Goal: Information Seeking & Learning: Learn about a topic

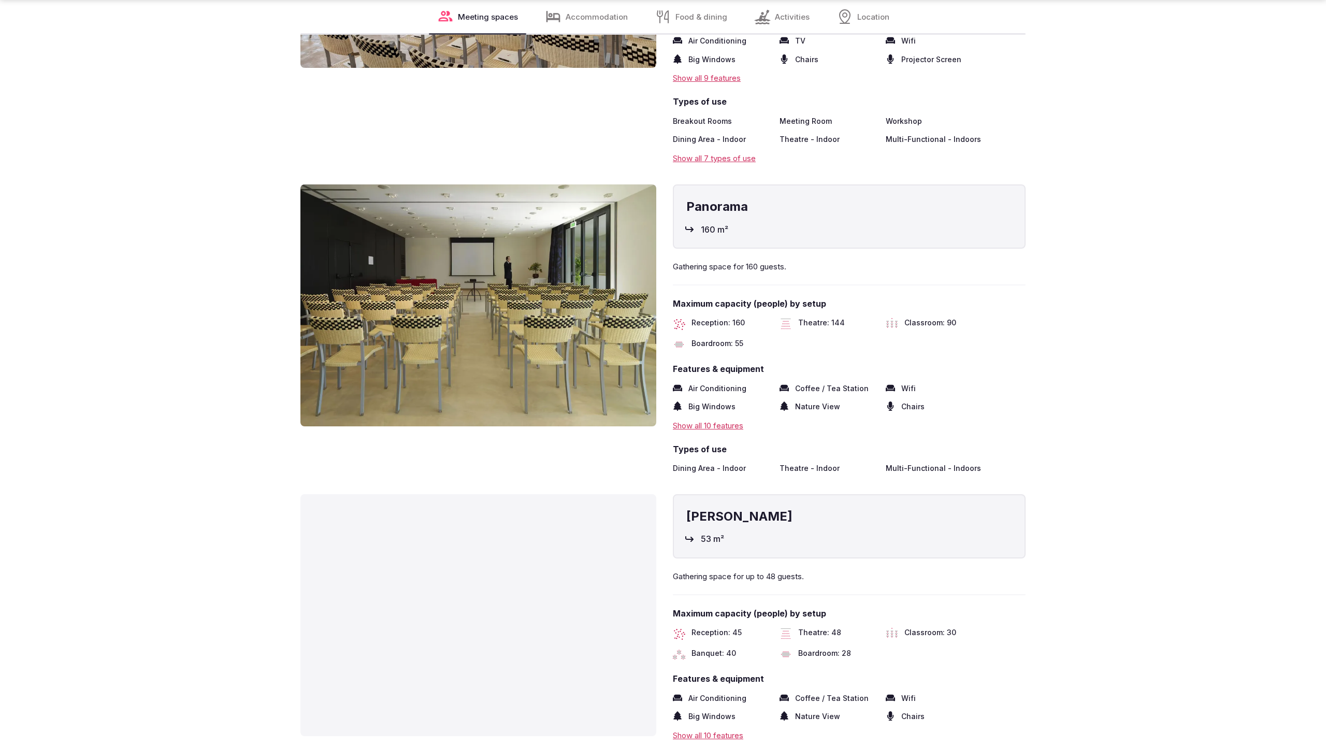
scroll to position [2797, 0]
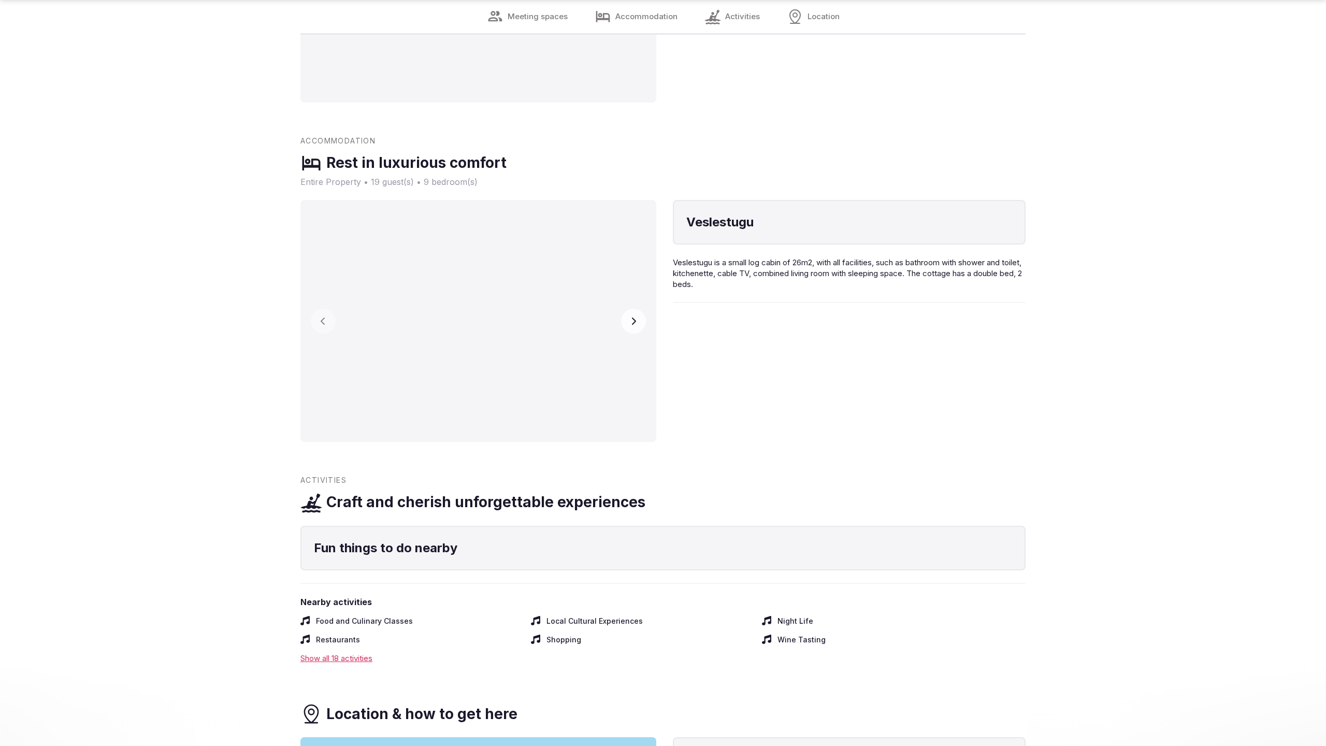
scroll to position [2107, 0]
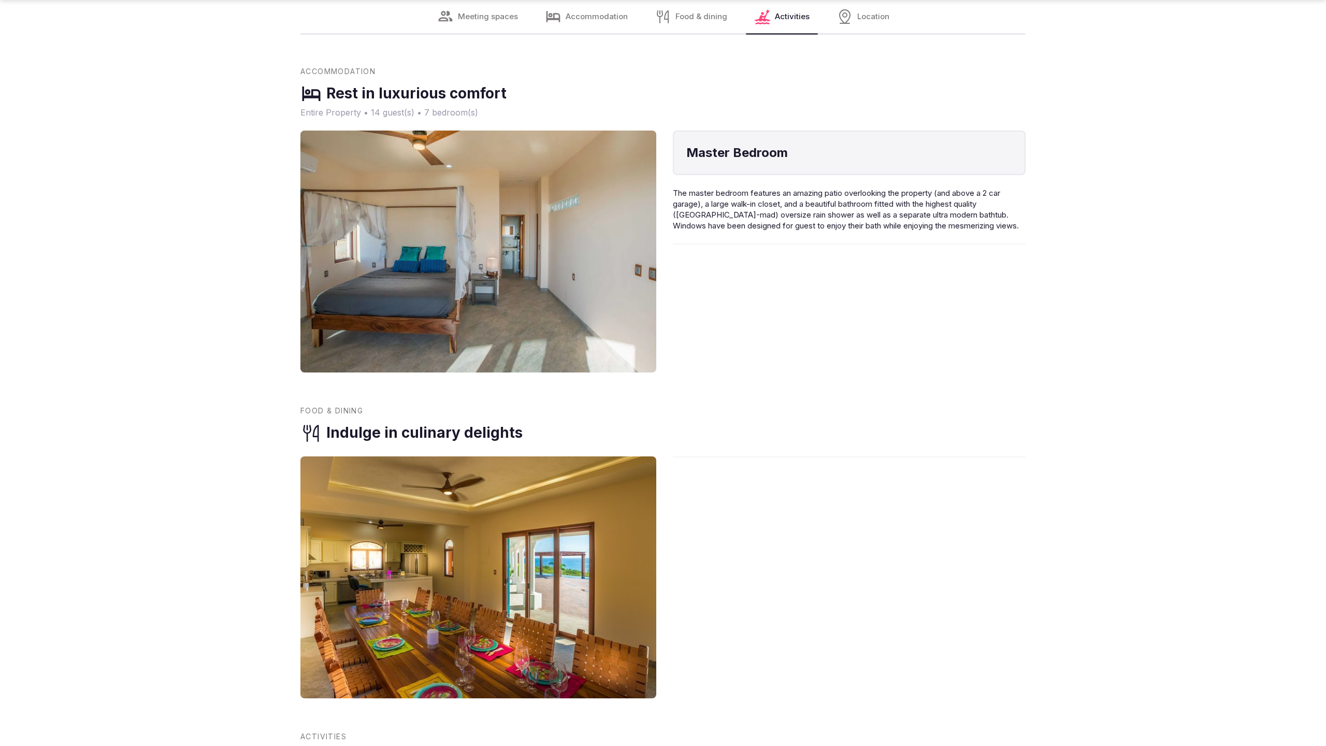
scroll to position [2107, 0]
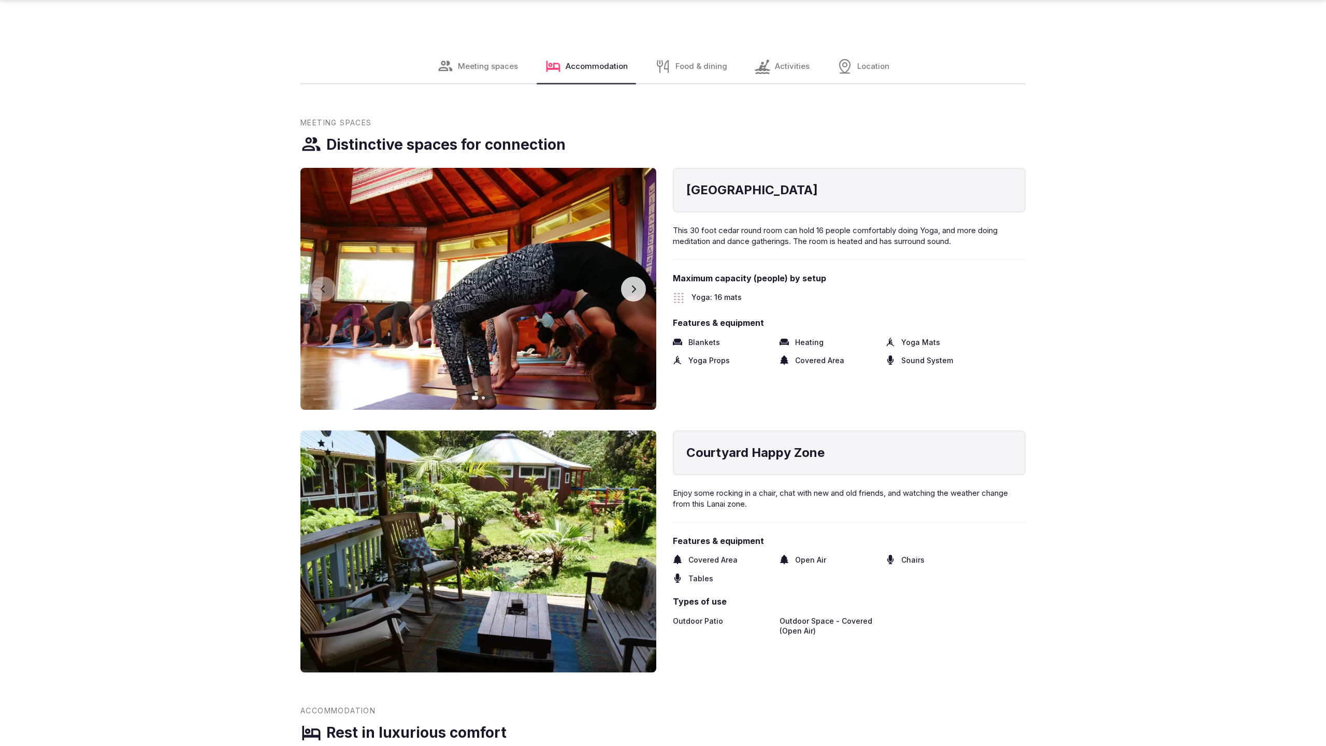
scroll to position [2142, 0]
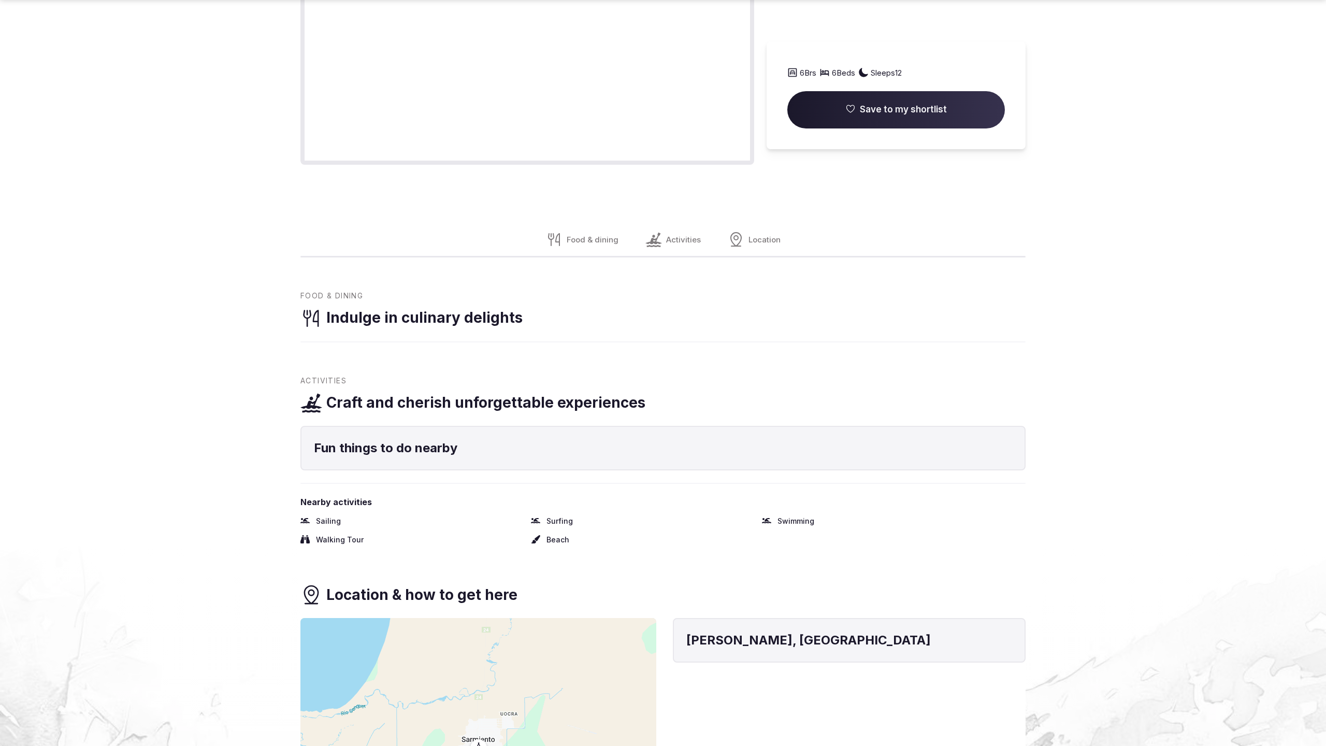
scroll to position [1387, 0]
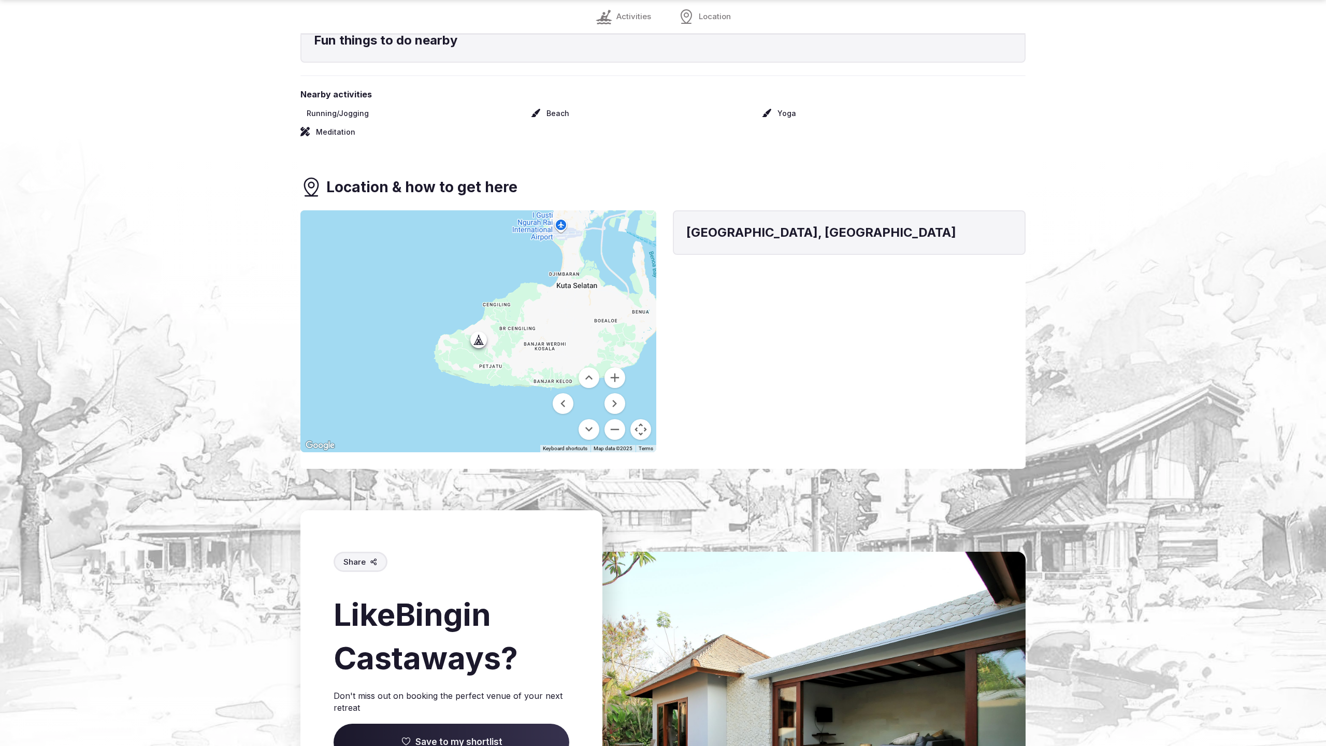
scroll to position [1250, 0]
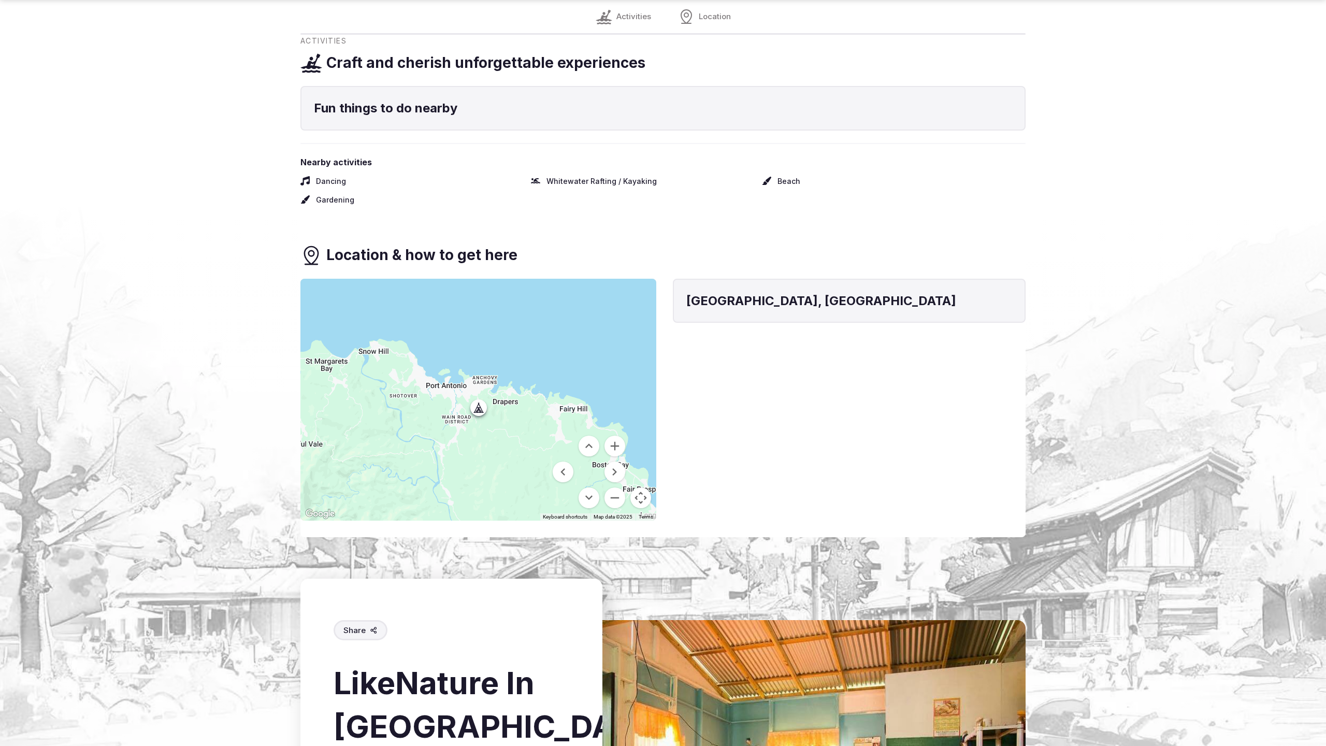
scroll to position [1317, 0]
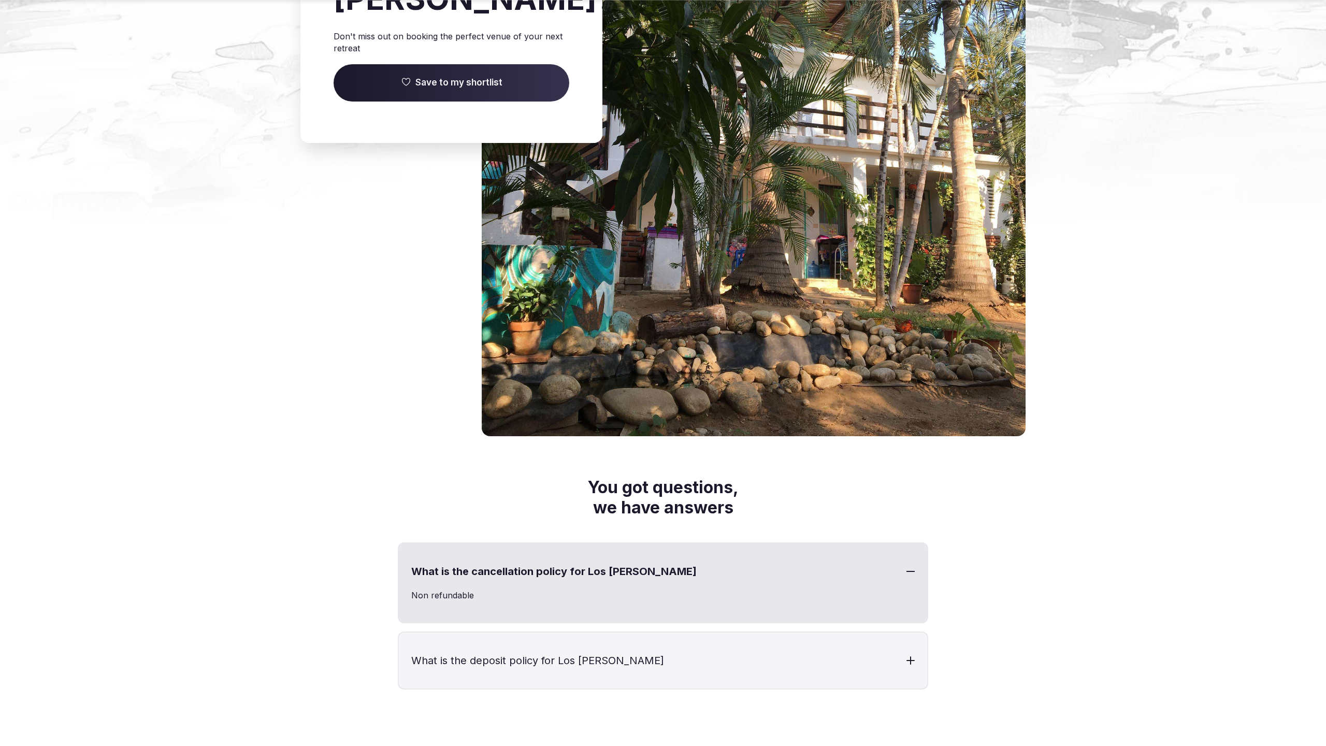
scroll to position [2439, 0]
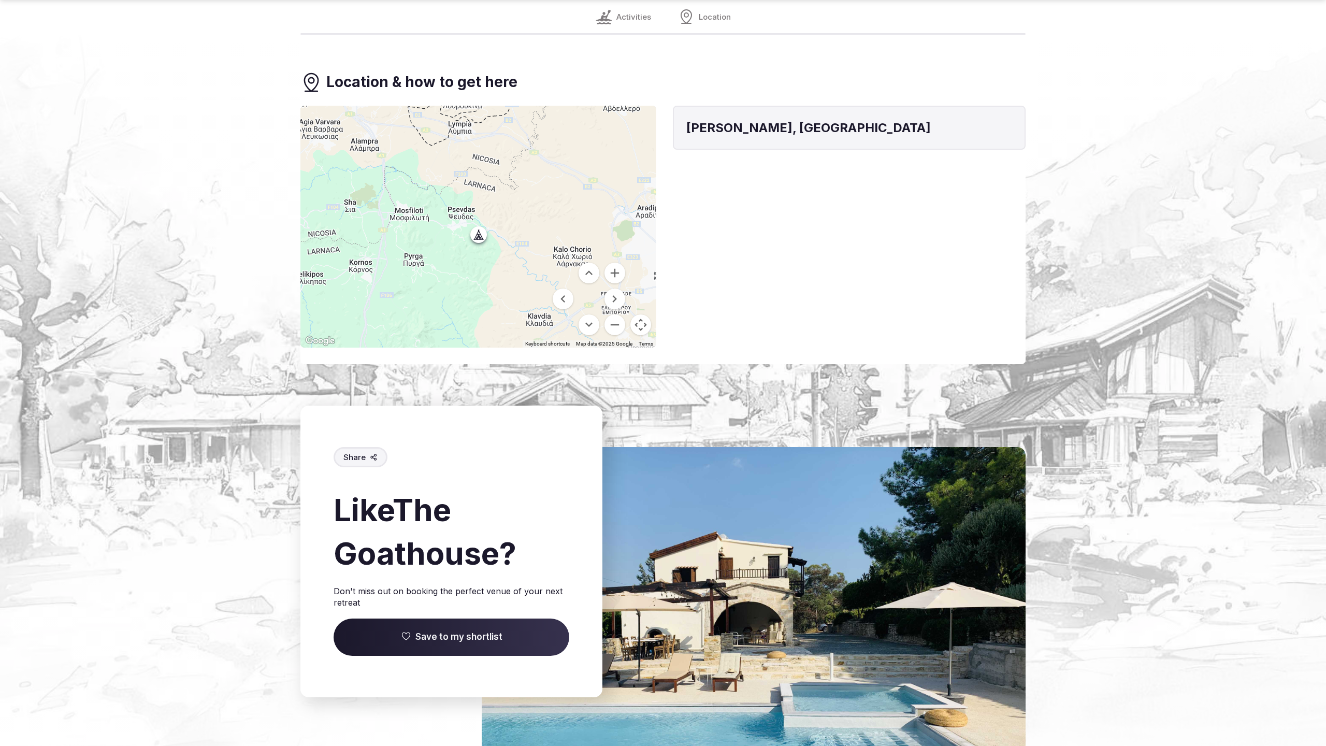
scroll to position [1190, 0]
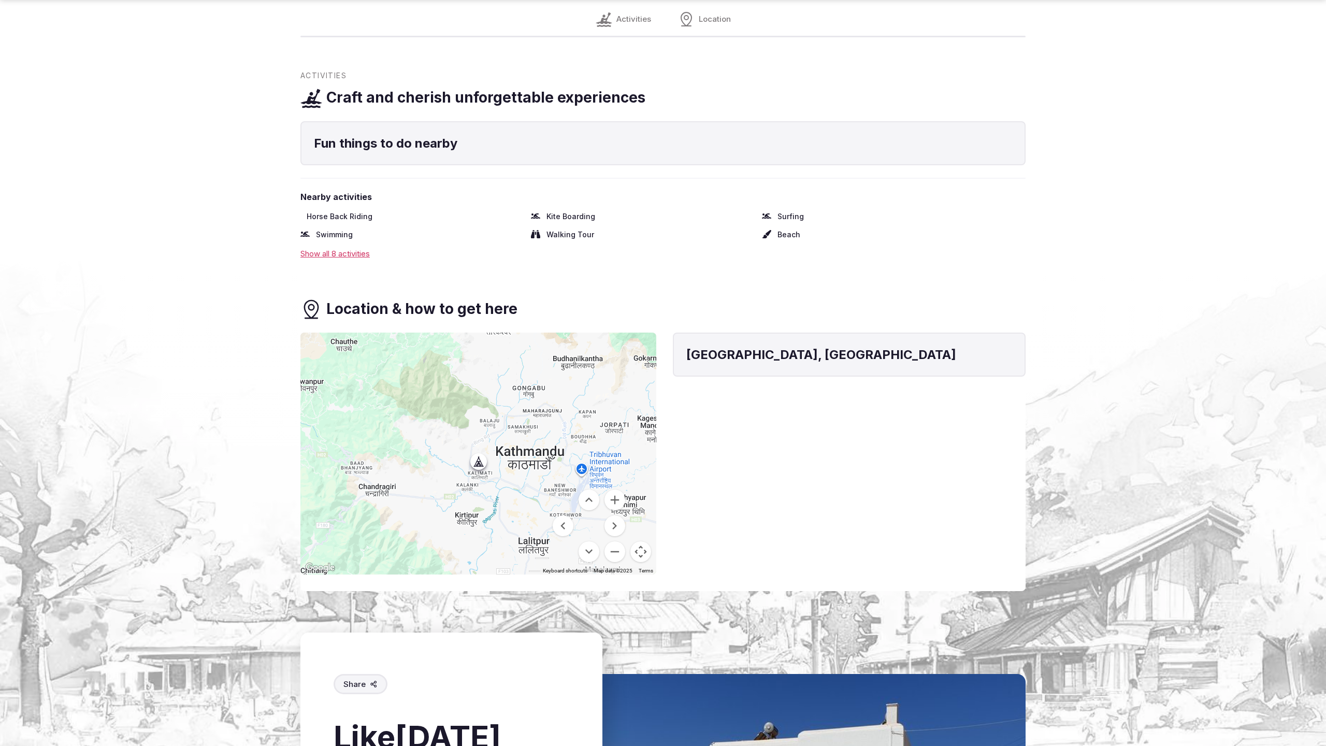
scroll to position [1350, 0]
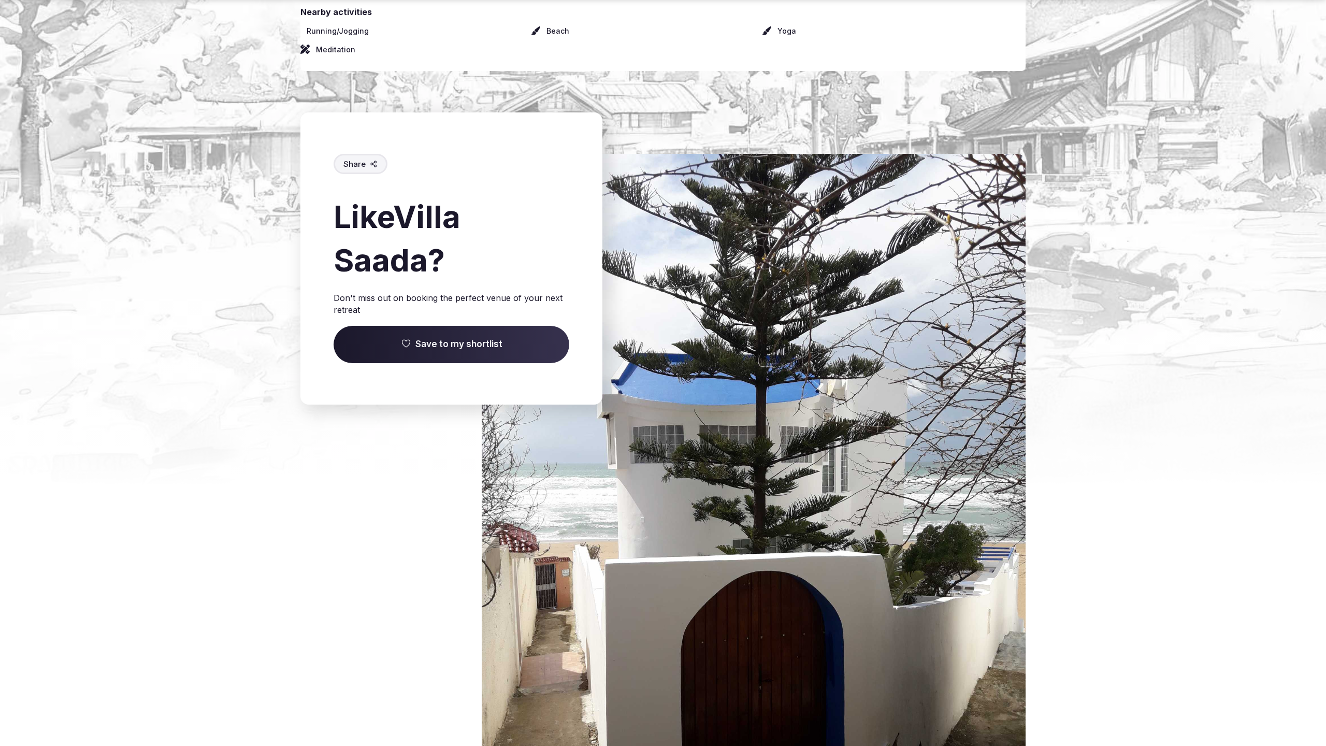
scroll to position [1215, 0]
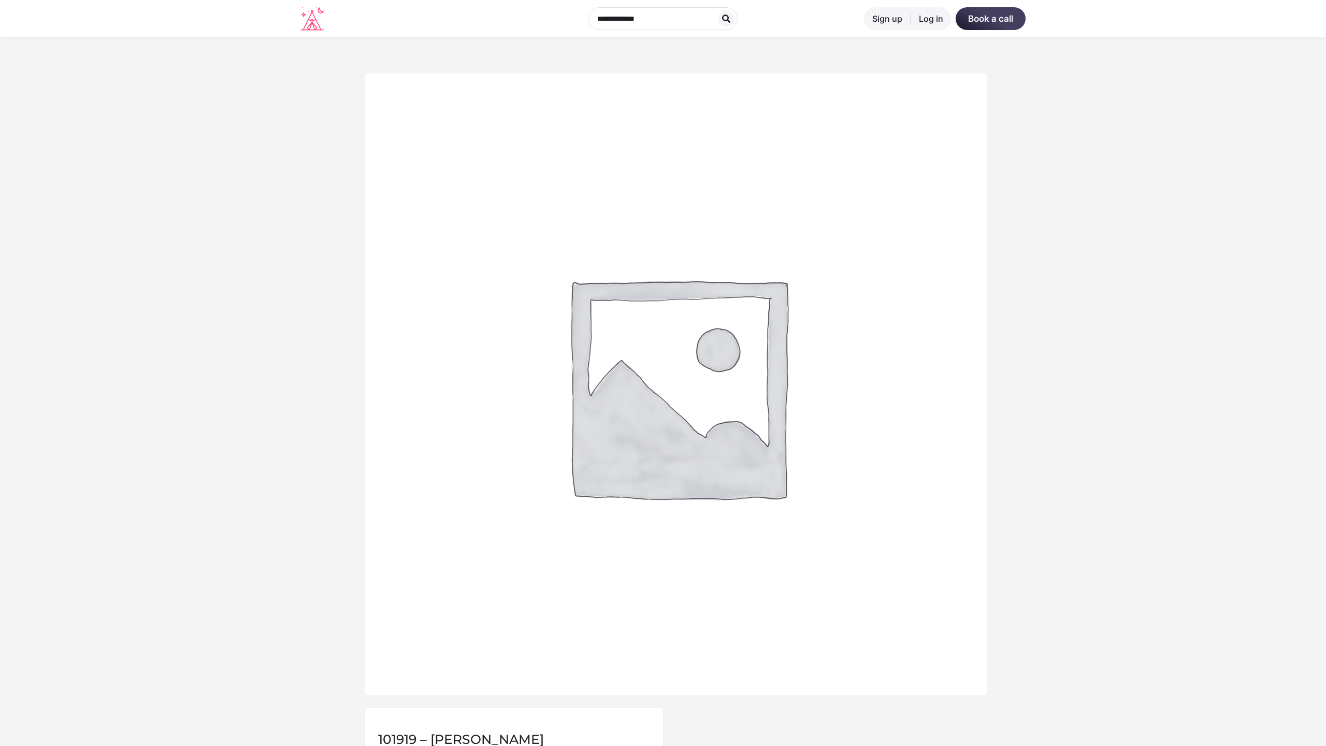
scroll to position [511, 0]
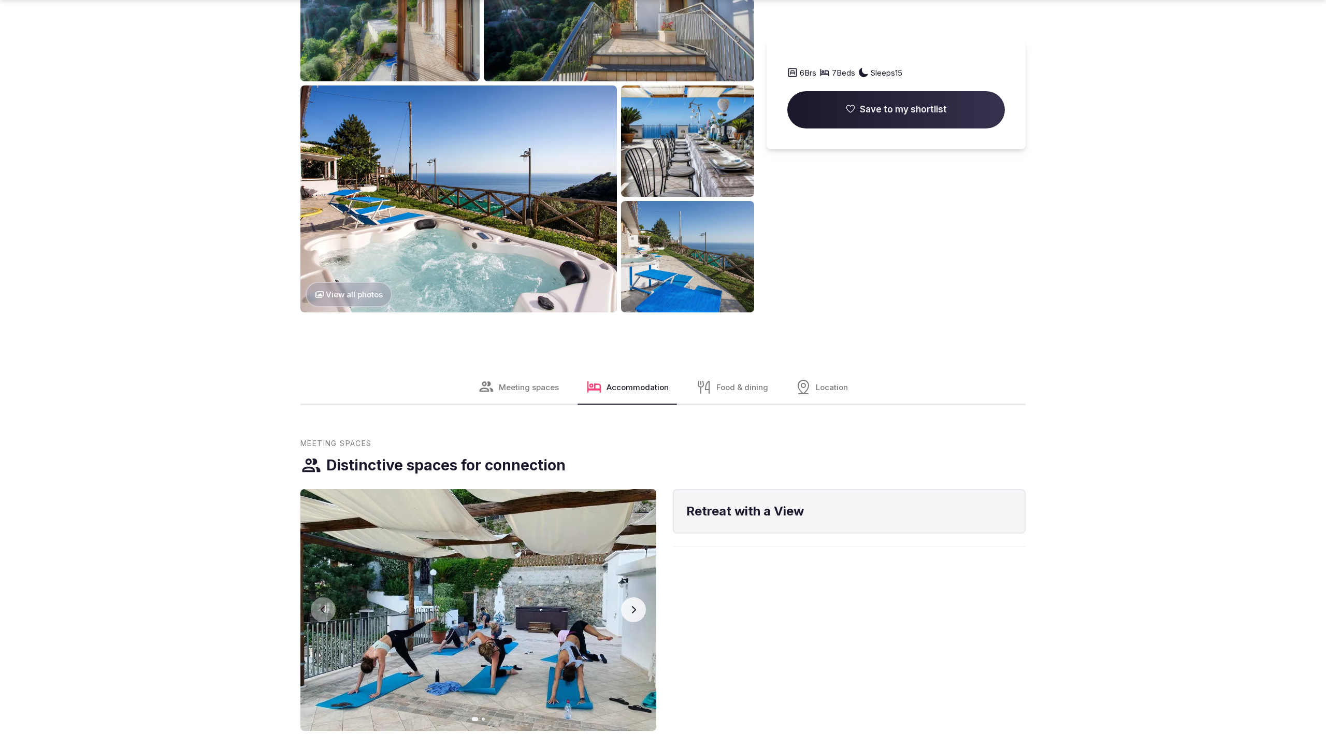
scroll to position [2107, 0]
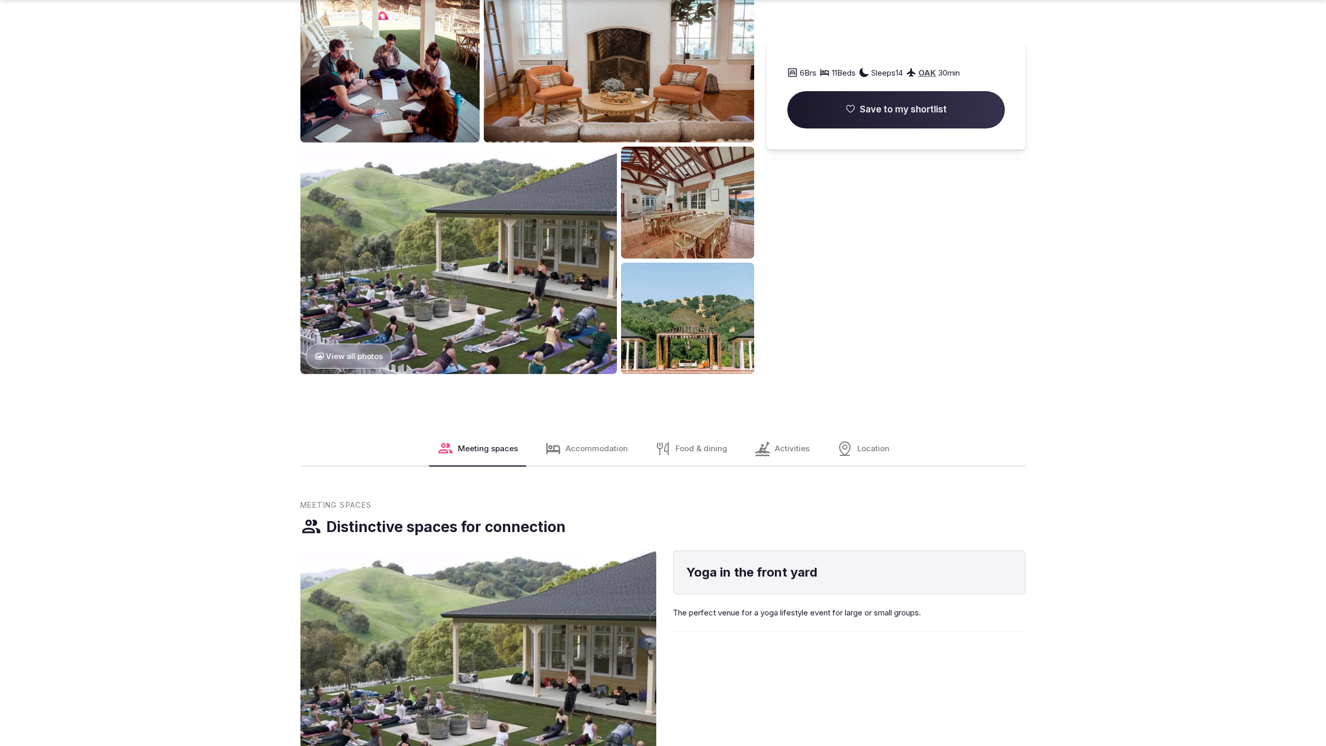
scroll to position [1418, 0]
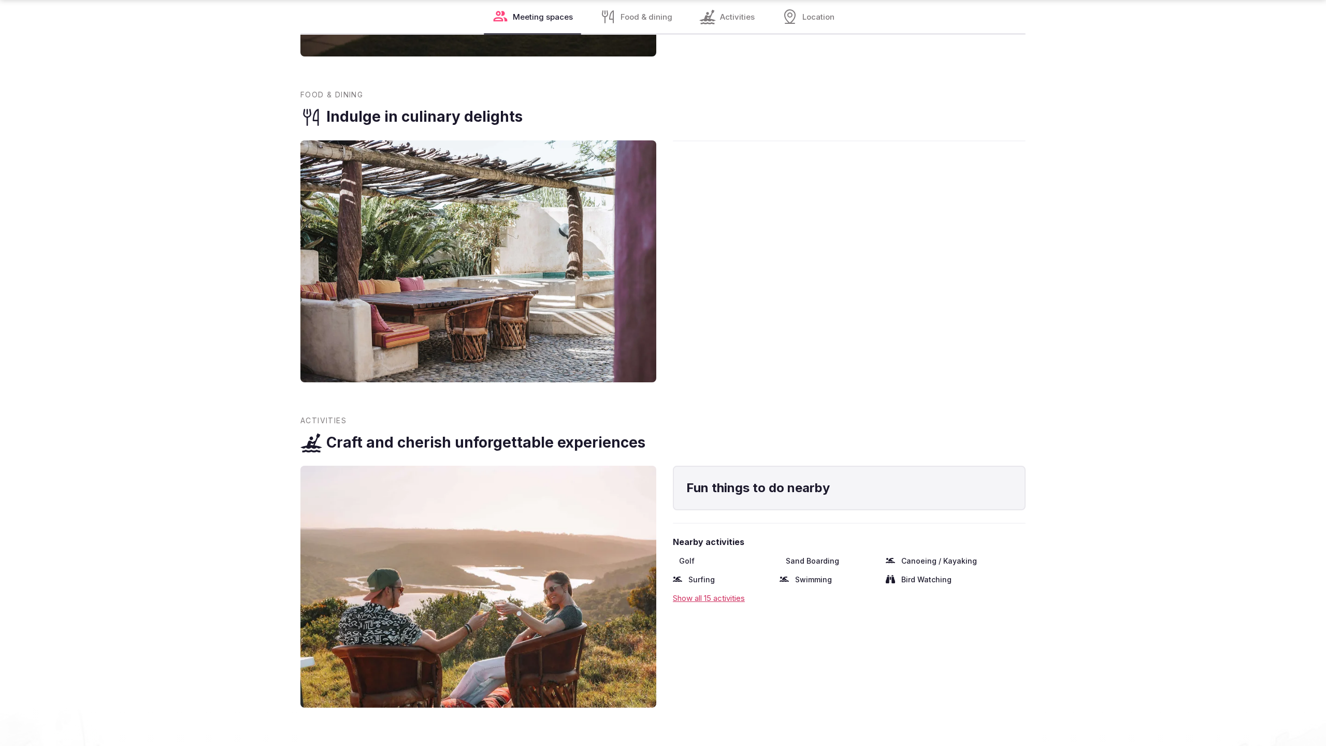
scroll to position [2107, 0]
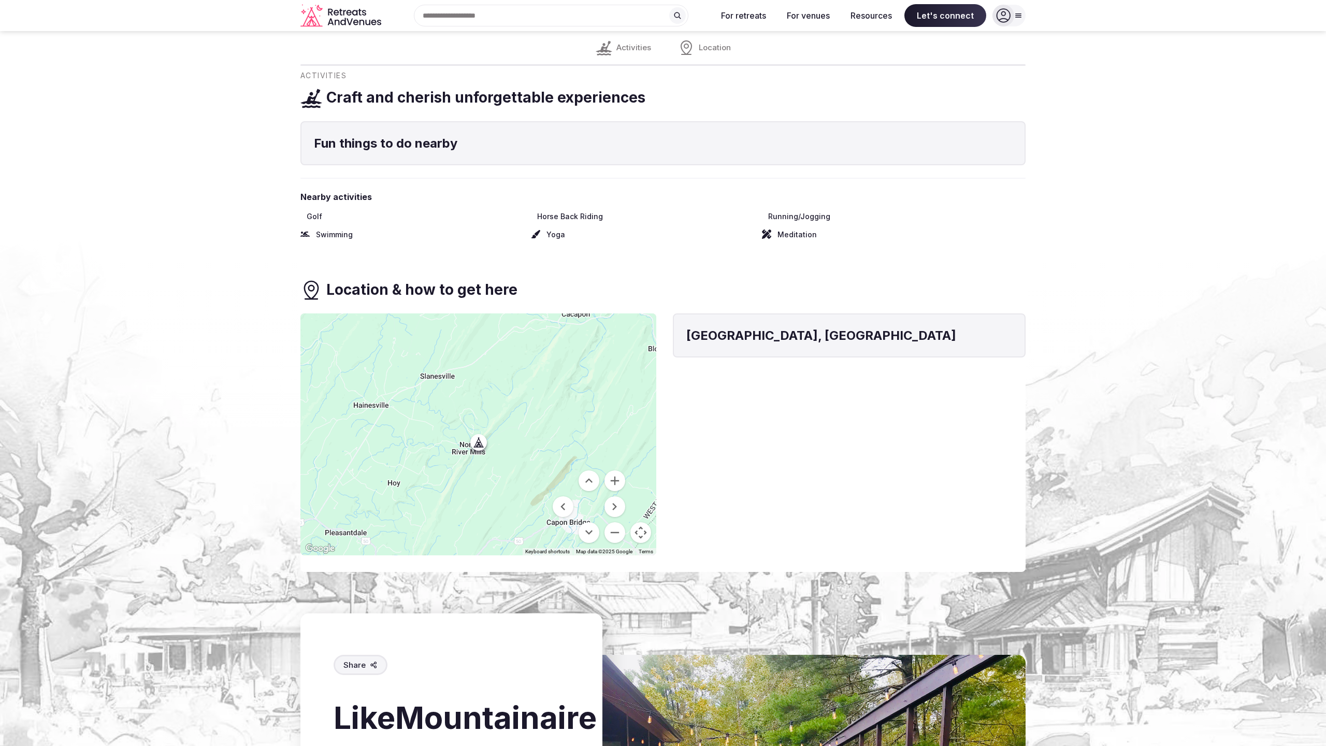
scroll to position [1398, 0]
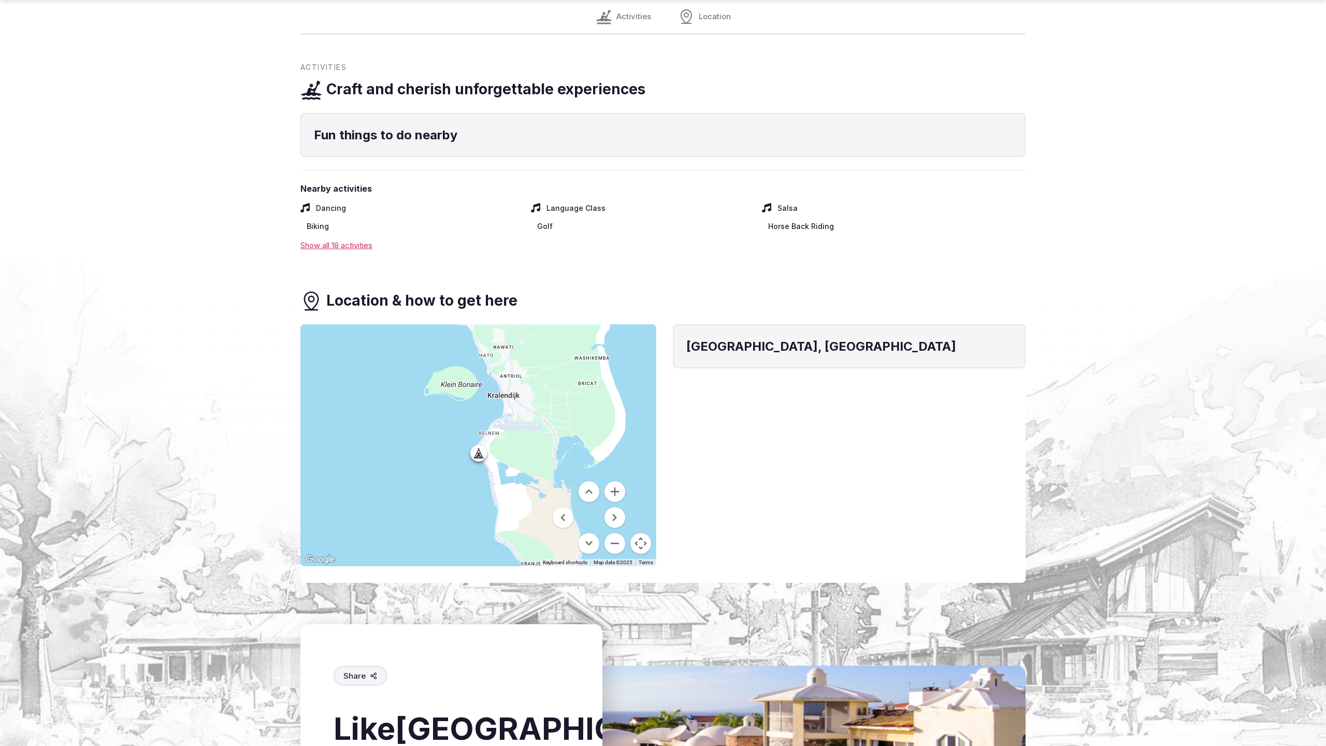
scroll to position [1353, 0]
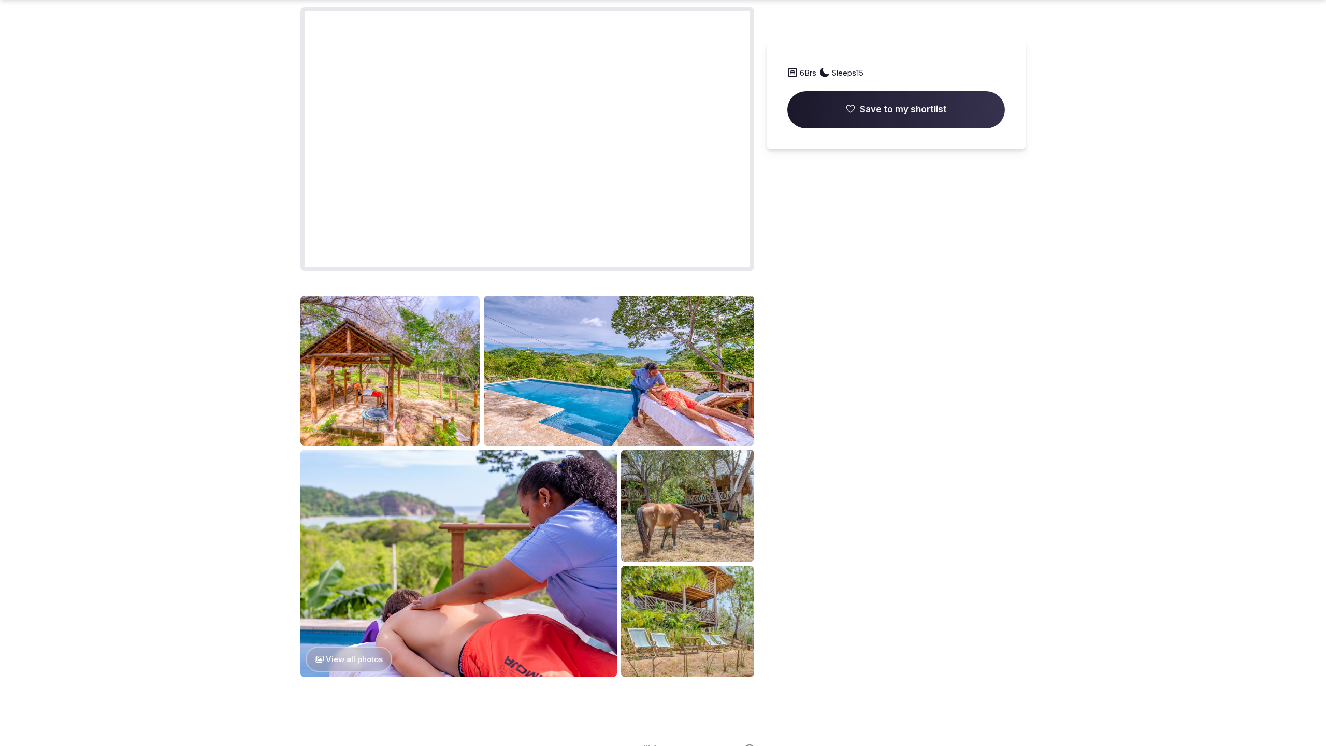
scroll to position [1418, 0]
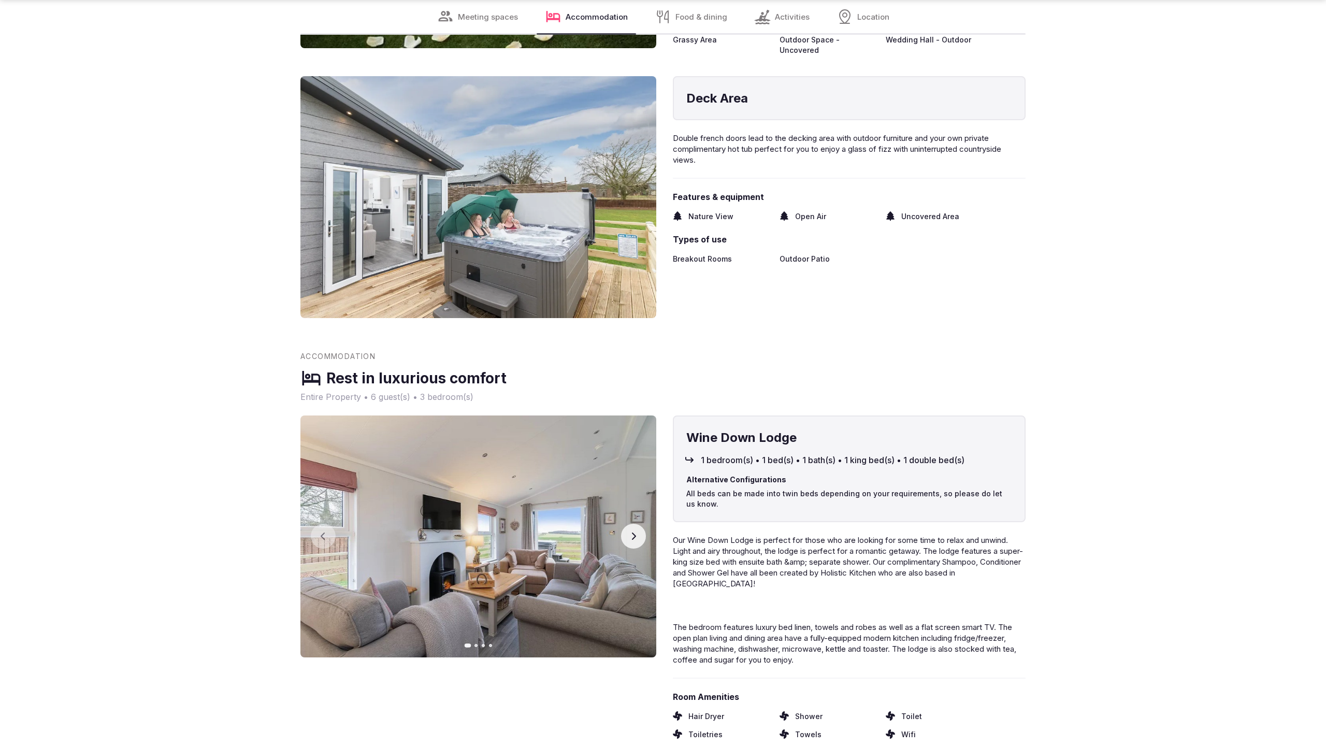
scroll to position [2107, 0]
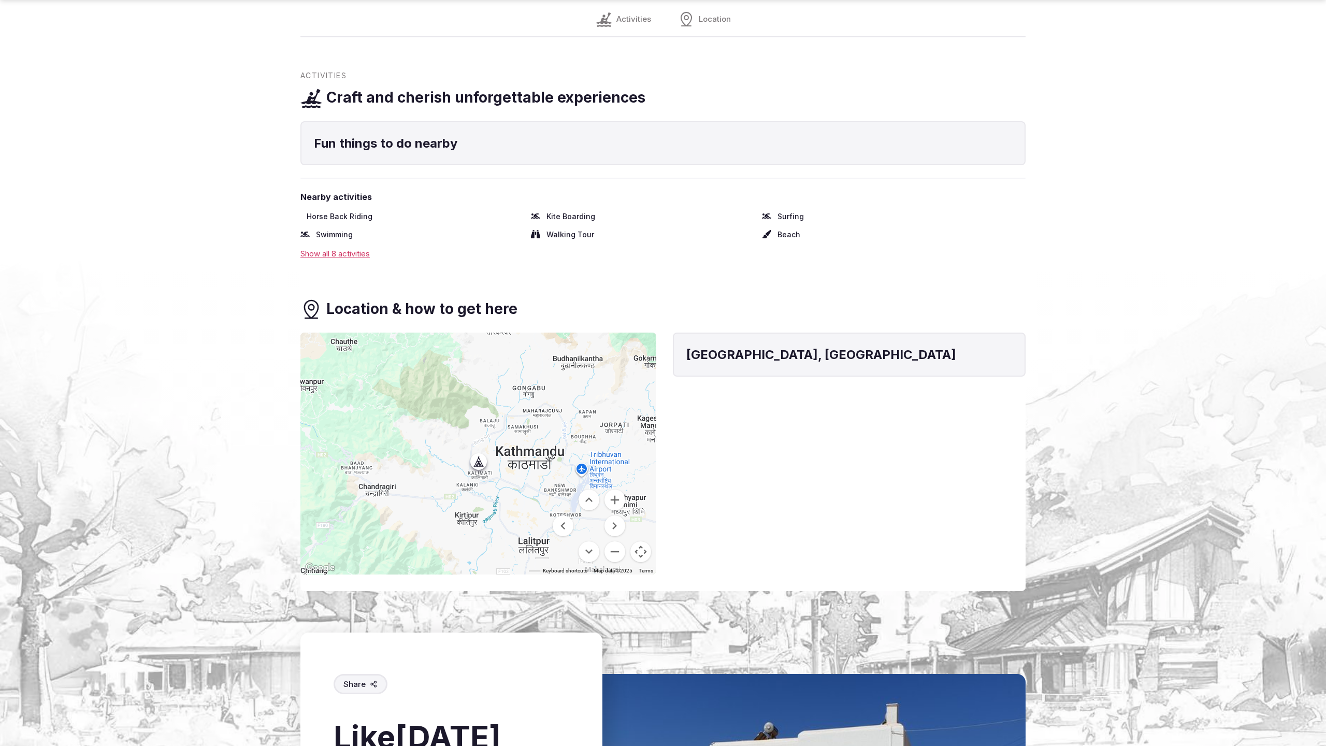
scroll to position [1350, 0]
